Goal: Find specific page/section

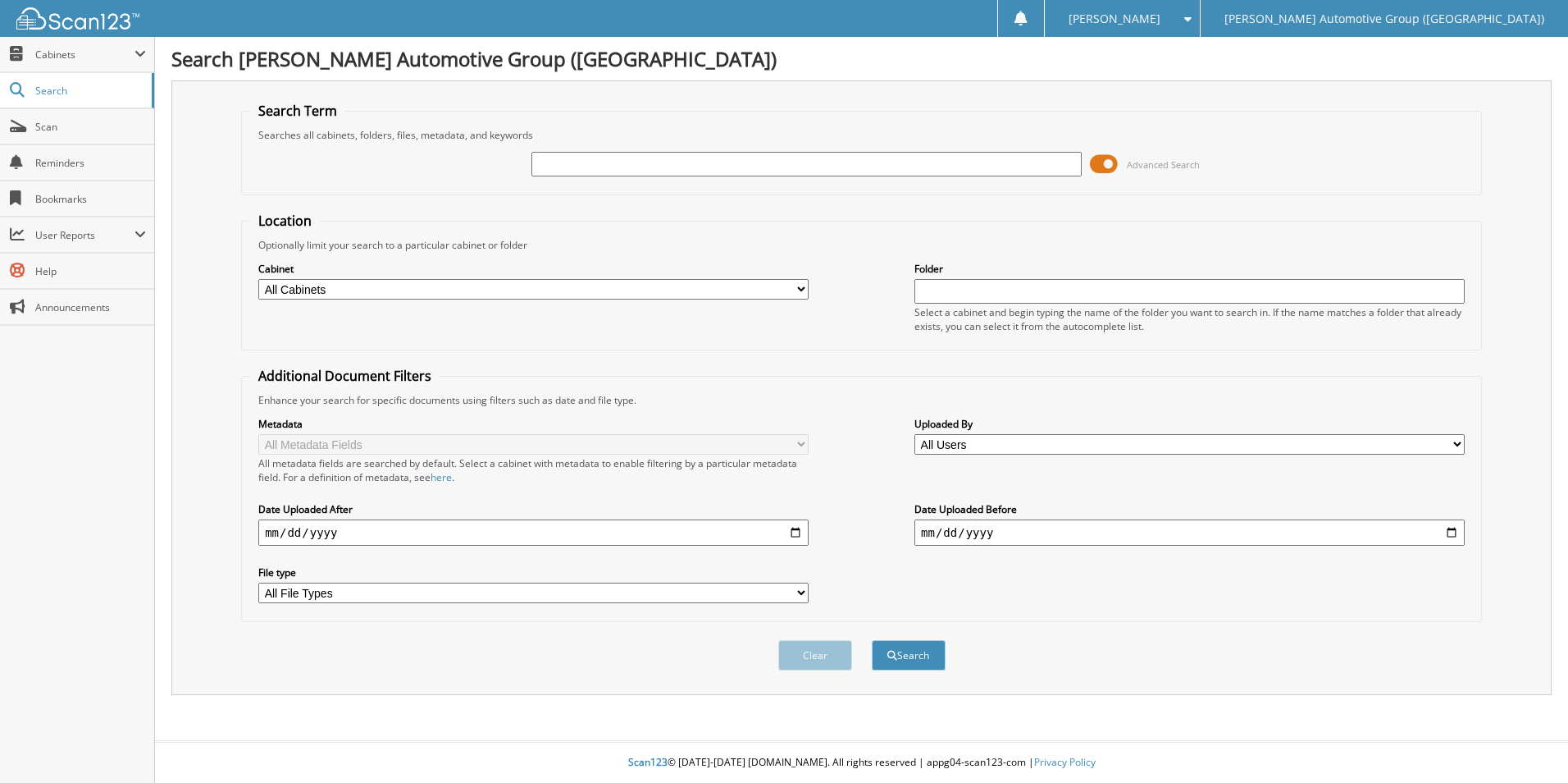
drag, startPoint x: 566, startPoint y: 157, endPoint x: 558, endPoint y: 171, distance: 16.1
click at [559, 167] on input "text" at bounding box center [806, 164] width 550 height 25
type input "347894"
click at [872, 641] on button "Search" at bounding box center [909, 655] width 74 height 31
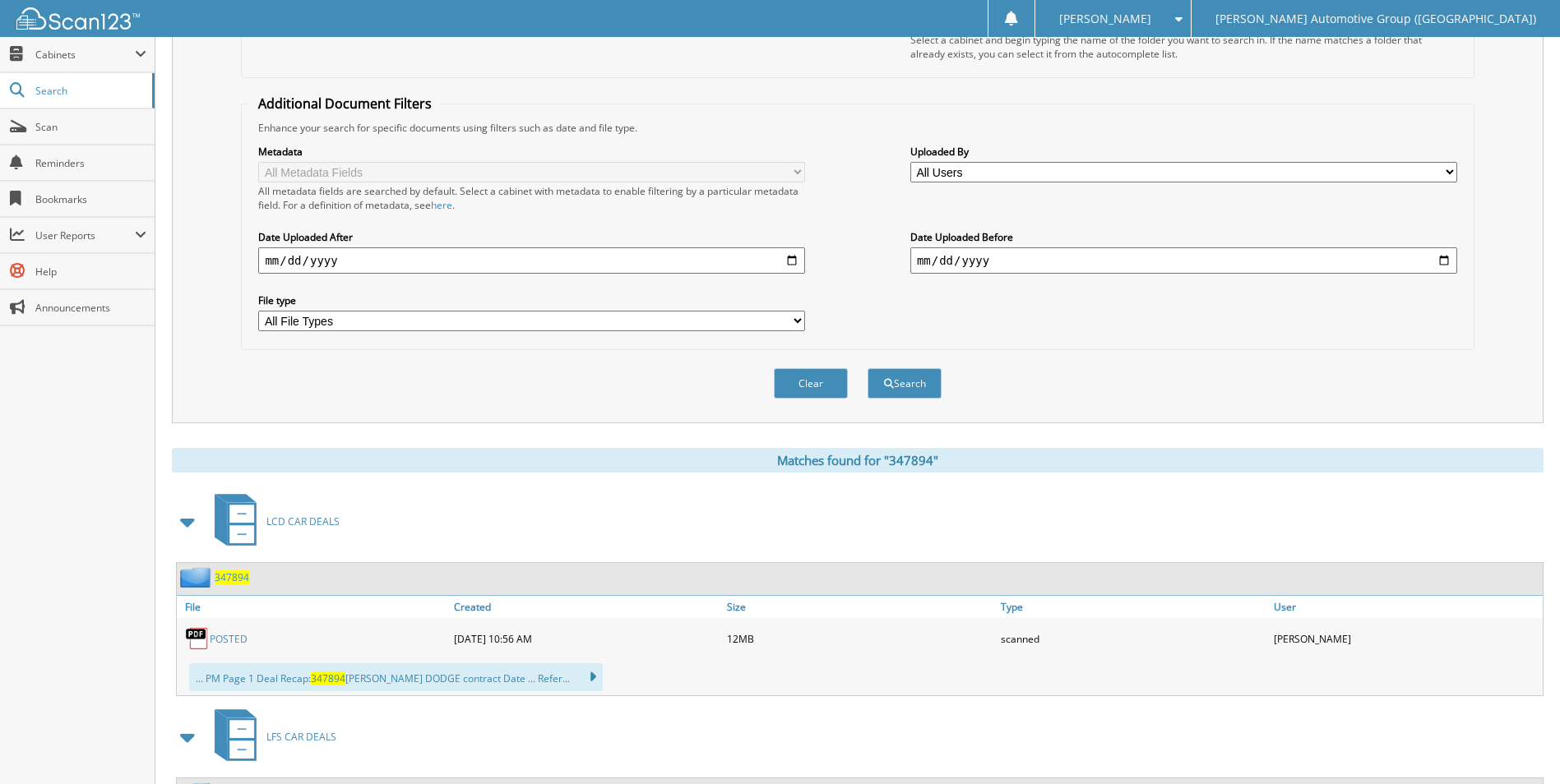
scroll to position [411, 0]
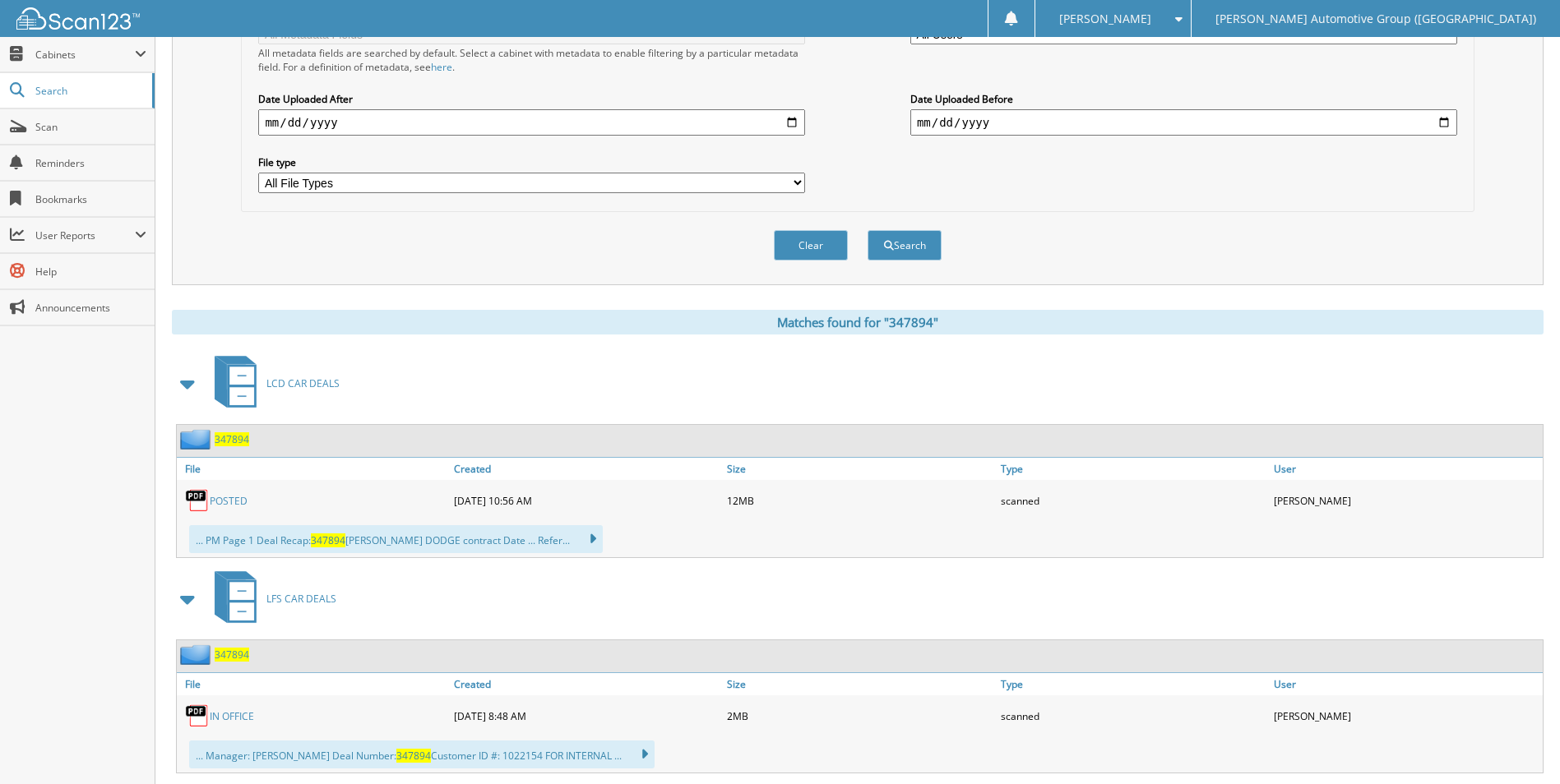
click at [234, 493] on div "POSTED" at bounding box center [313, 500] width 273 height 33
click at [233, 499] on link "POSTED" at bounding box center [229, 501] width 38 height 14
click at [28, 137] on link "Scan" at bounding box center [77, 127] width 155 height 36
